Goal: Task Accomplishment & Management: Use online tool/utility

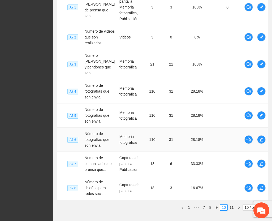
scroll to position [197, 0]
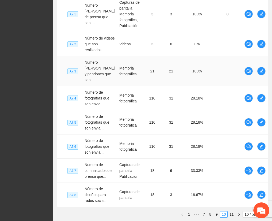
click at [162, 86] on td "21" at bounding box center [171, 71] width 21 height 30
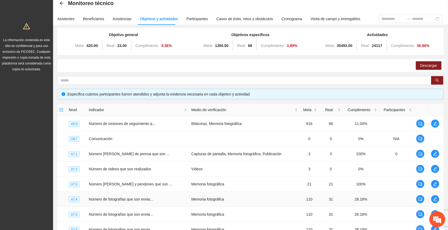
scroll to position [0, 0]
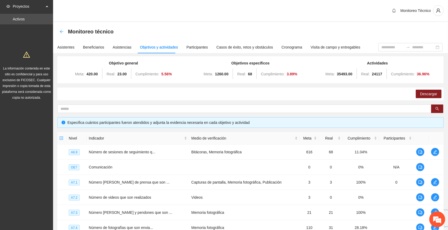
click at [60, 31] on icon "arrow-left" at bounding box center [61, 31] width 3 height 3
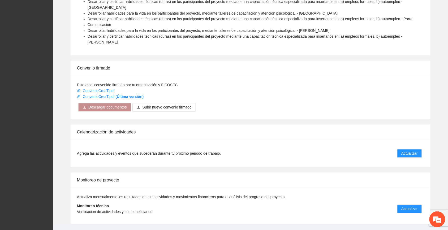
scroll to position [285, 0]
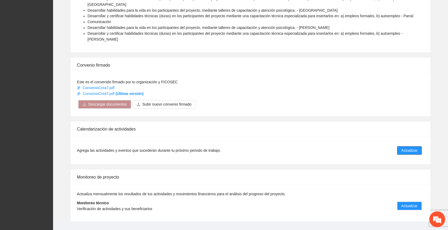
click at [272, 148] on span "Actualizar" at bounding box center [409, 151] width 16 height 6
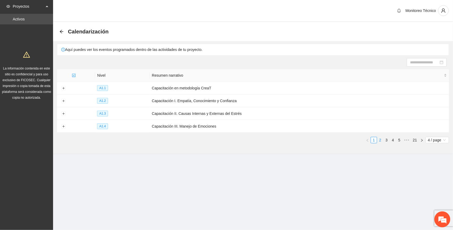
click at [272, 140] on link "2" at bounding box center [380, 140] width 6 height 6
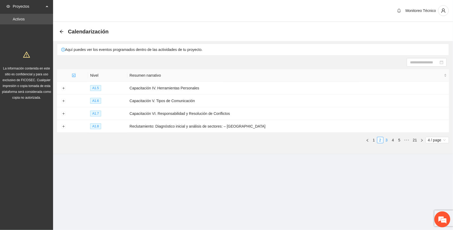
click at [272, 138] on link "3" at bounding box center [387, 140] width 6 height 6
click at [64, 88] on button "Expand row" at bounding box center [63, 88] width 4 height 4
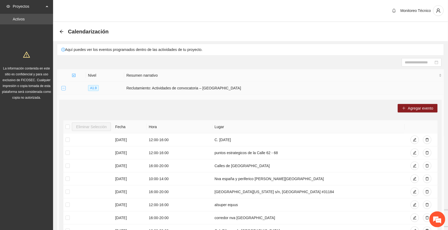
click at [62, 88] on button "Collapse row" at bounding box center [63, 88] width 4 height 4
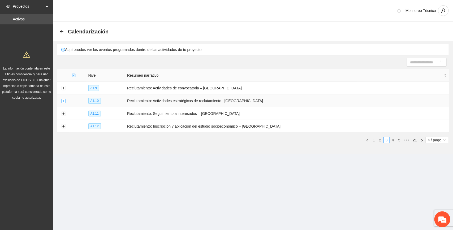
click at [61, 101] on button "Expand row" at bounding box center [63, 101] width 4 height 4
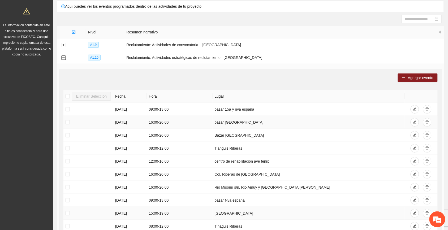
scroll to position [33, 0]
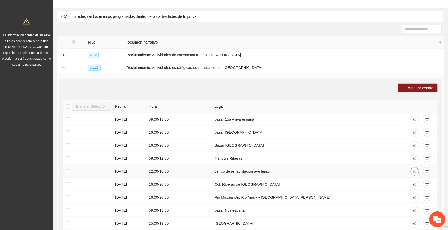
click at [272, 170] on icon "edit" at bounding box center [415, 172] width 4 height 4
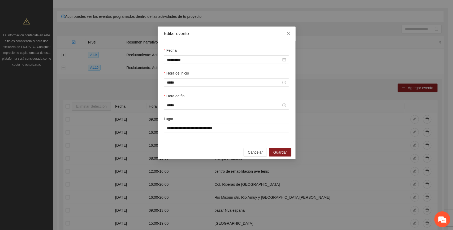
click at [226, 130] on input "**********" at bounding box center [226, 128] width 125 height 8
click at [259, 154] on span "Cancelar" at bounding box center [255, 152] width 15 height 6
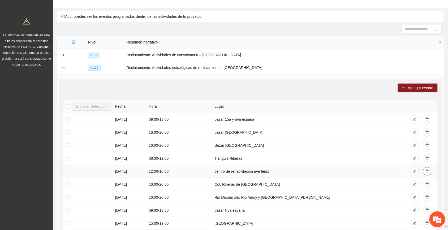
click at [272, 172] on icon "delete" at bounding box center [427, 172] width 4 height 4
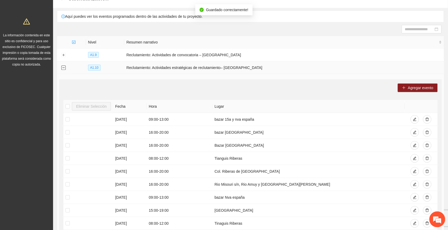
click at [64, 68] on button "Collapse row" at bounding box center [63, 68] width 4 height 4
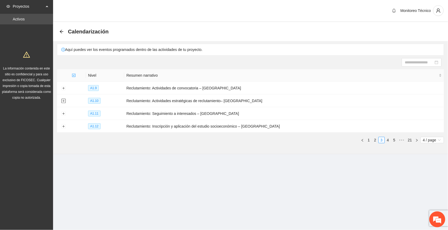
scroll to position [0, 0]
click at [62, 87] on button "Expand row" at bounding box center [63, 88] width 4 height 4
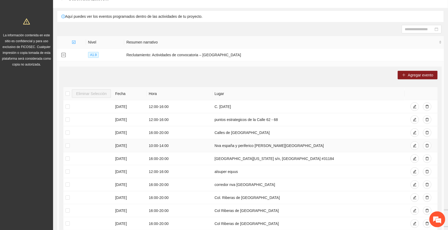
scroll to position [66, 0]
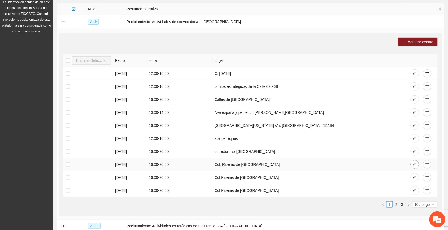
click at [272, 164] on icon "edit" at bounding box center [415, 165] width 4 height 4
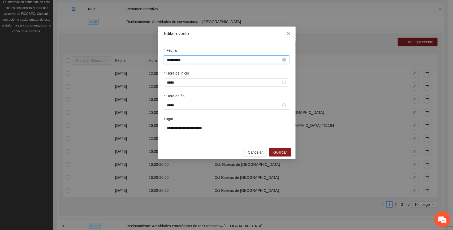
click at [171, 60] on input "**********" at bounding box center [224, 60] width 114 height 6
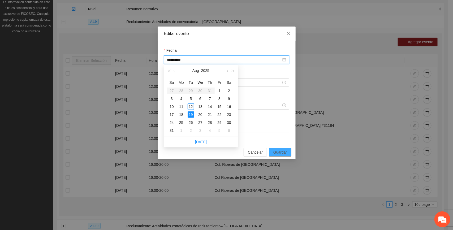
type input "**********"
click at [272, 154] on span "Guardar" at bounding box center [280, 152] width 14 height 6
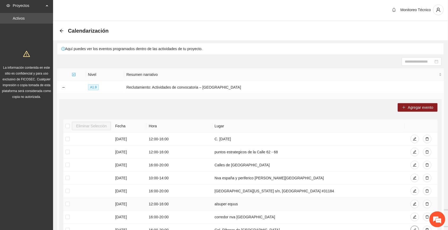
scroll to position [0, 0]
click at [63, 89] on button "Collapse row" at bounding box center [63, 88] width 4 height 4
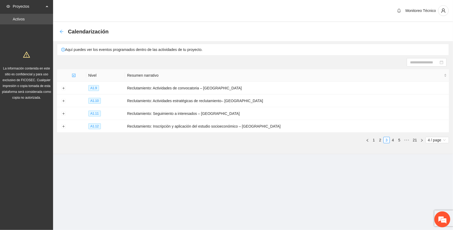
click at [60, 31] on icon "arrow-left" at bounding box center [61, 31] width 4 height 4
